Goal: Information Seeking & Learning: Learn about a topic

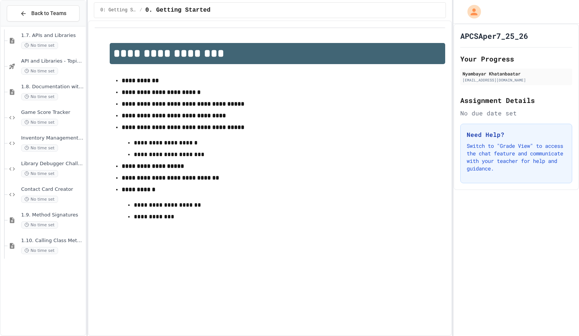
scroll to position [655, 0]
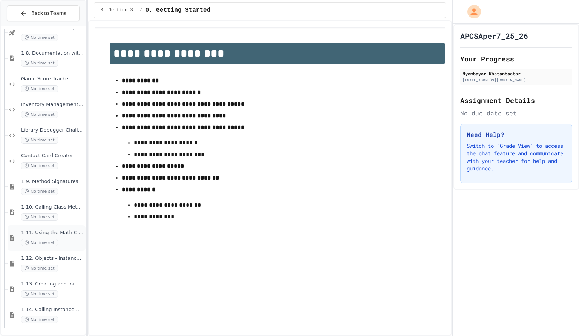
click at [42, 249] on div "1.11. Using the Math Class No time set" at bounding box center [47, 238] width 78 height 26
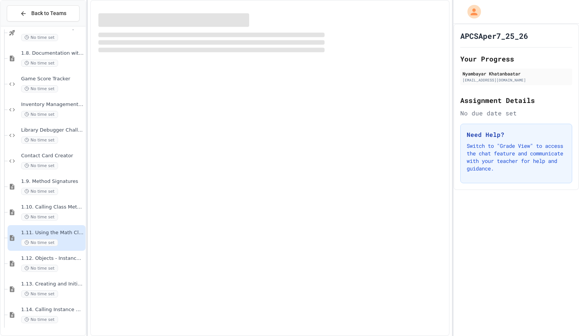
scroll to position [646, 0]
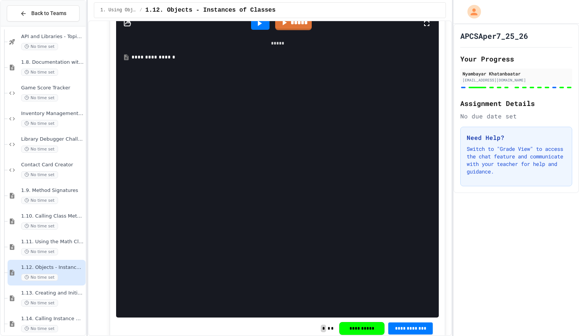
scroll to position [5654, 0]
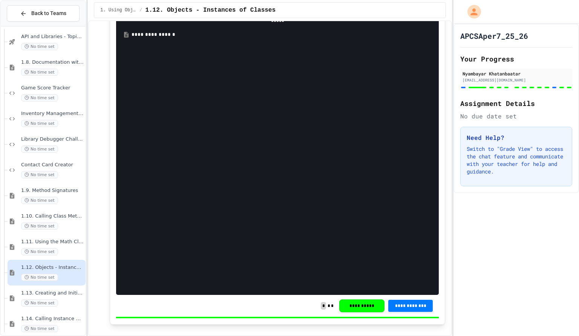
click at [155, 38] on div "**********" at bounding box center [283, 35] width 303 height 8
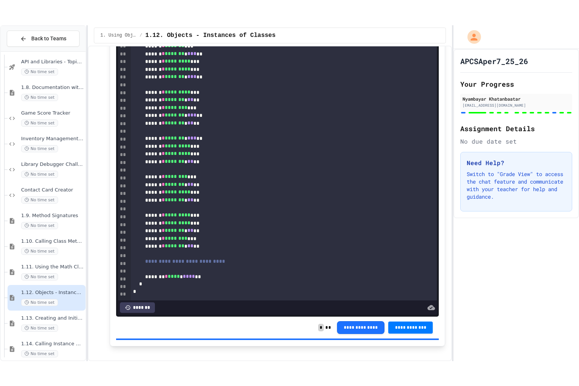
scroll to position [0, 0]
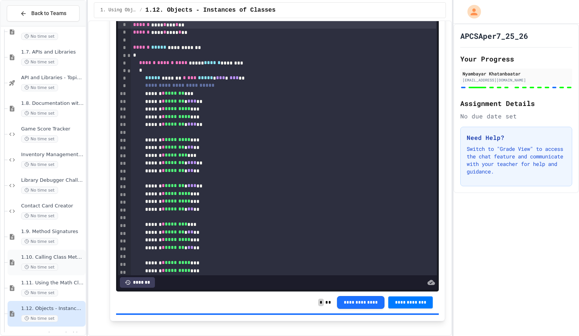
scroll to position [655, 0]
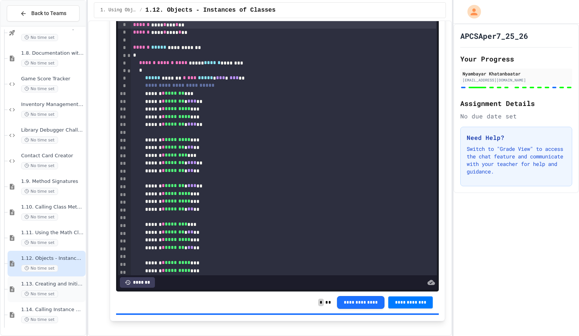
click at [38, 289] on div "1.13. Creating and Initializing Objects: Constructors No time set" at bounding box center [52, 289] width 63 height 17
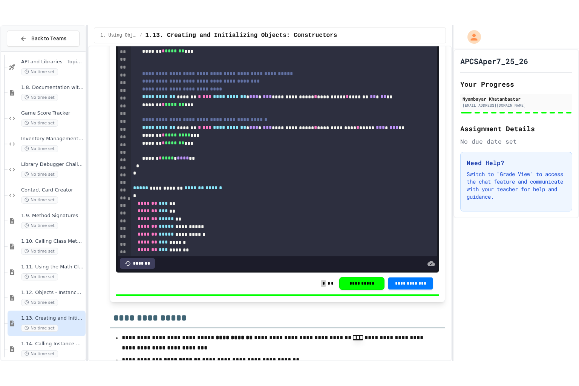
scroll to position [4629, 0]
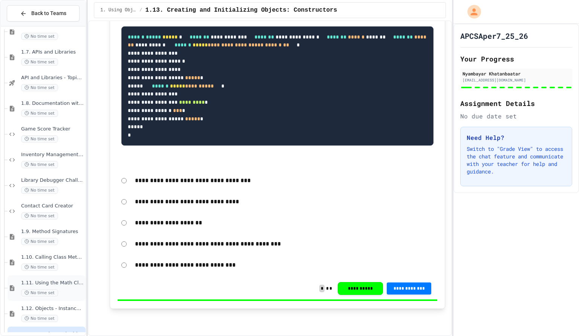
scroll to position [655, 0]
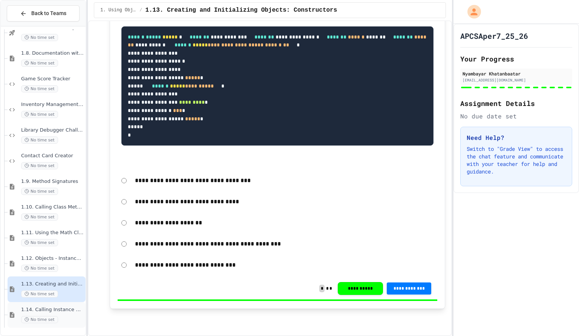
click at [41, 317] on span "No time set" at bounding box center [39, 319] width 37 height 7
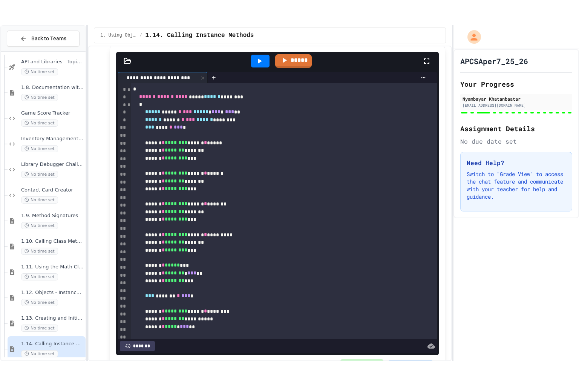
scroll to position [33, 0]
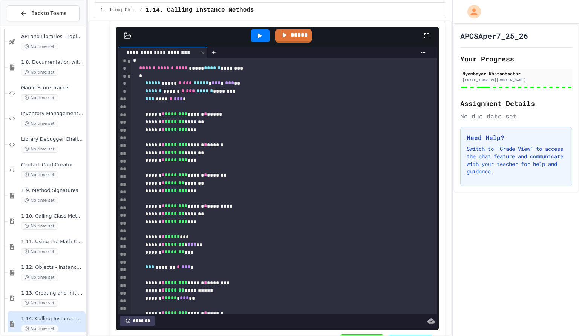
click at [430, 40] on icon at bounding box center [426, 35] width 9 height 9
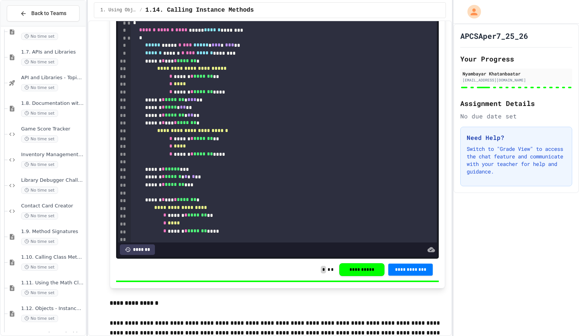
scroll to position [4271, 0]
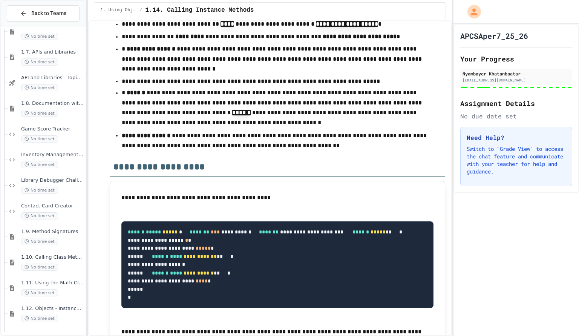
scroll to position [7227, 0]
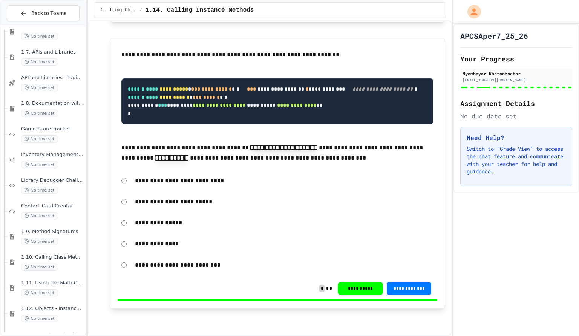
scroll to position [9502, 0]
